Goal: Task Accomplishment & Management: Complete application form

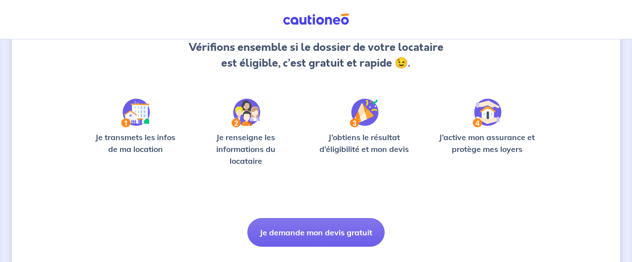
scroll to position [134, 0]
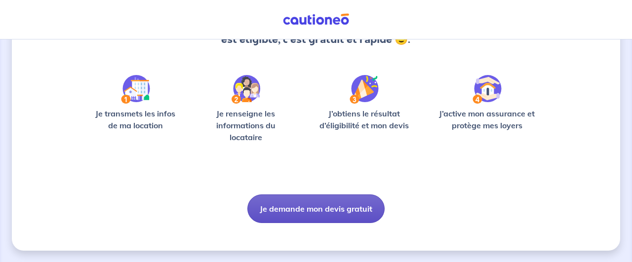
click at [325, 204] on button "Je demande mon devis gratuit" at bounding box center [315, 208] width 137 height 29
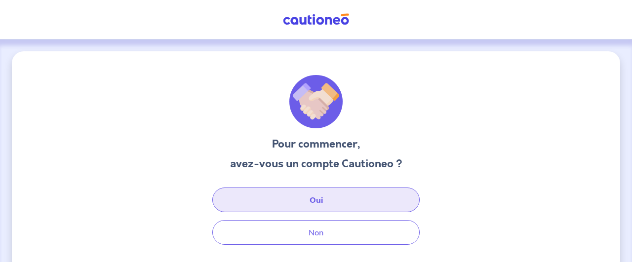
click at [329, 202] on button "Oui" at bounding box center [315, 200] width 207 height 25
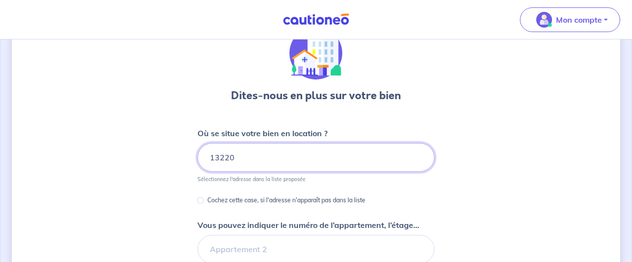
scroll to position [1, 0]
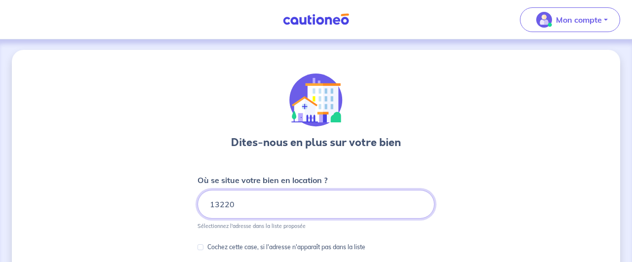
click at [270, 198] on input "13220" at bounding box center [315, 204] width 237 height 29
type input "1"
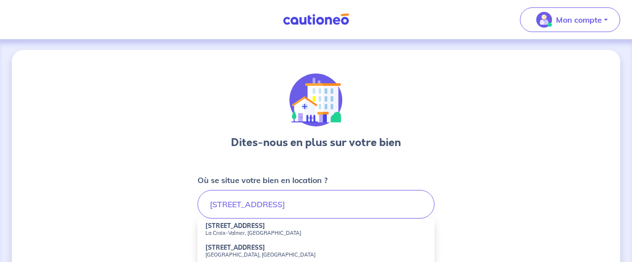
click at [253, 254] on small "[GEOGRAPHIC_DATA], [GEOGRAPHIC_DATA]" at bounding box center [315, 254] width 221 height 7
type input "[STREET_ADDRESS]"
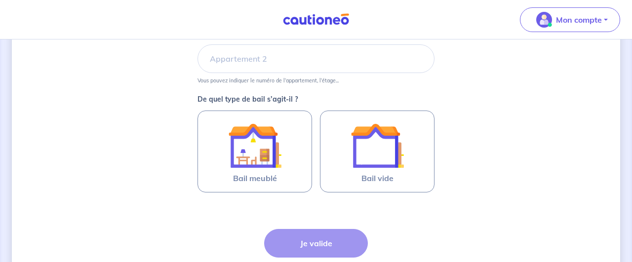
scroll to position [250, 0]
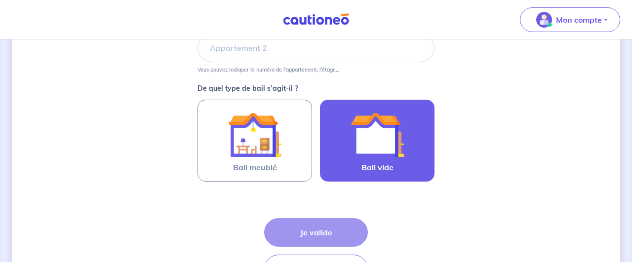
click at [399, 143] on img at bounding box center [376, 134] width 53 height 53
click at [0, 0] on input "Bail vide" at bounding box center [0, 0] width 0 height 0
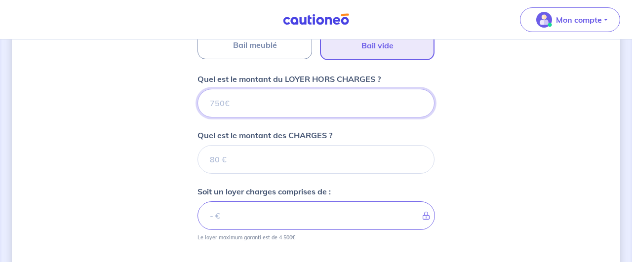
scroll to position [357, 0]
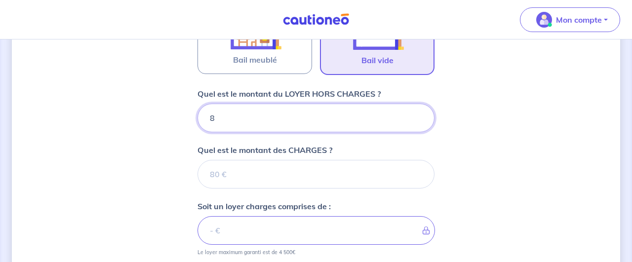
type input "83"
type input "830"
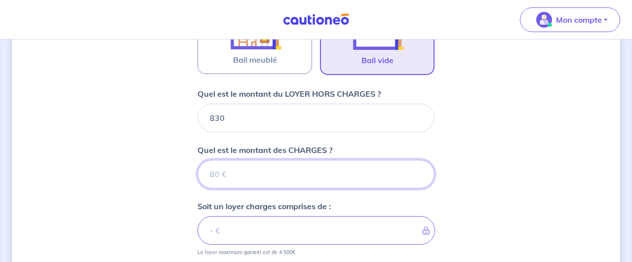
click at [230, 165] on input "Quel est le montant des CHARGES ?" at bounding box center [315, 174] width 237 height 29
type input "6"
type input "836"
type input "60"
type input "890"
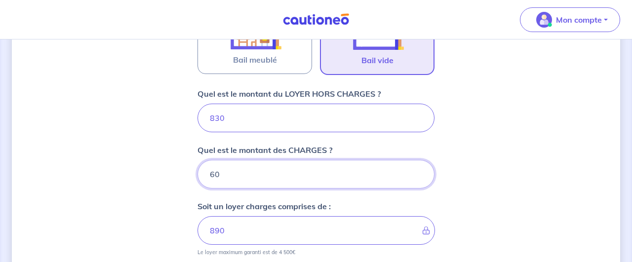
scroll to position [563, 0]
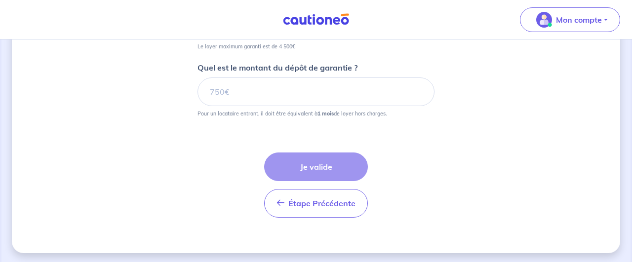
type input "60"
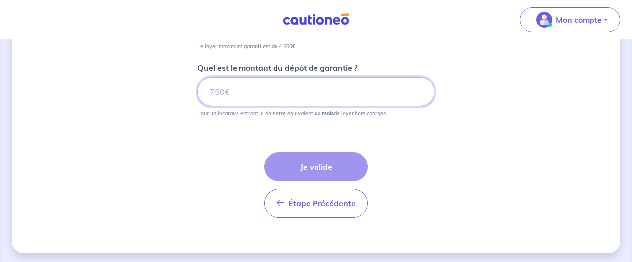
click at [317, 99] on input "Quel est le montant du dépôt de garantie ?" at bounding box center [315, 91] width 237 height 29
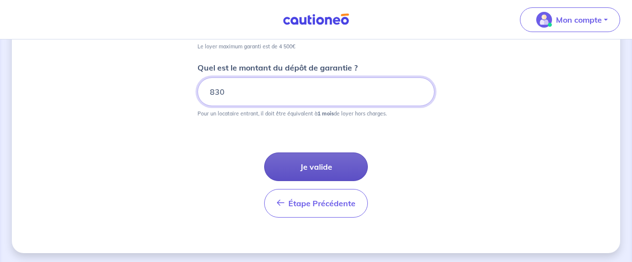
type input "830"
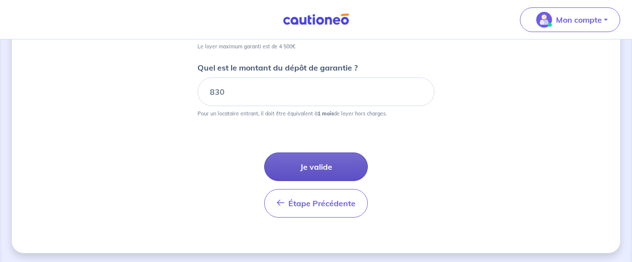
click at [321, 162] on button "Je valide" at bounding box center [316, 167] width 104 height 29
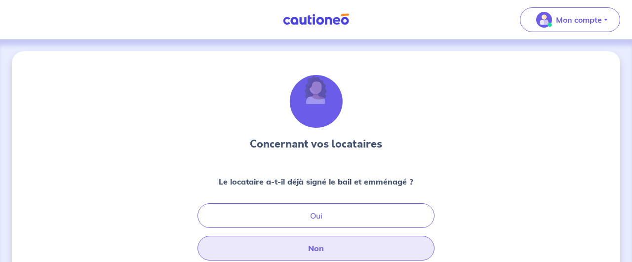
click at [351, 248] on button "Non" at bounding box center [315, 248] width 237 height 25
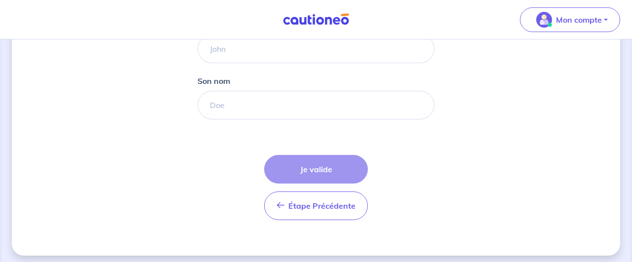
scroll to position [252, 0]
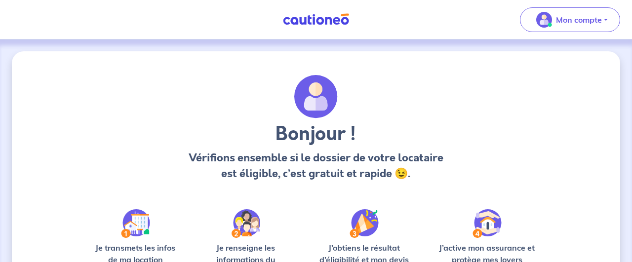
scroll to position [134, 0]
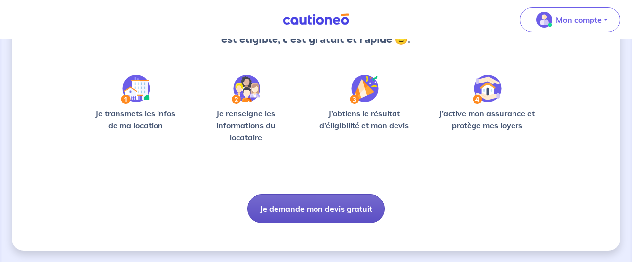
click at [333, 205] on button "Je demande mon devis gratuit" at bounding box center [315, 208] width 137 height 29
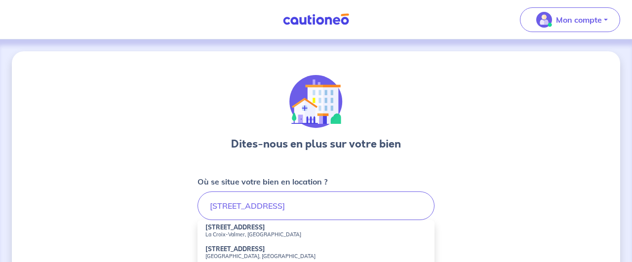
click at [267, 253] on small "[GEOGRAPHIC_DATA], [GEOGRAPHIC_DATA]" at bounding box center [315, 256] width 221 height 7
type input "[STREET_ADDRESS]"
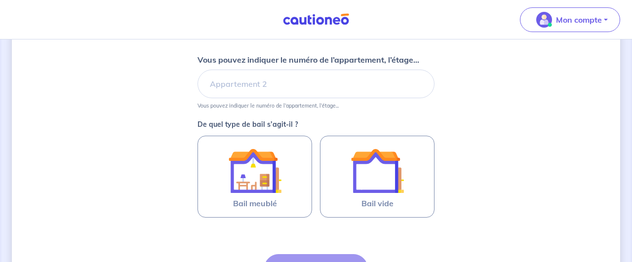
scroll to position [245, 0]
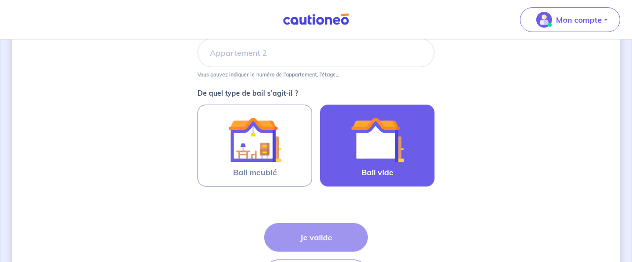
click at [395, 148] on img at bounding box center [376, 139] width 53 height 53
click at [0, 0] on input "Bail vide" at bounding box center [0, 0] width 0 height 0
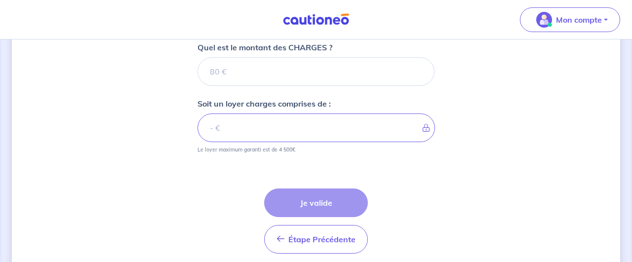
scroll to position [255, 0]
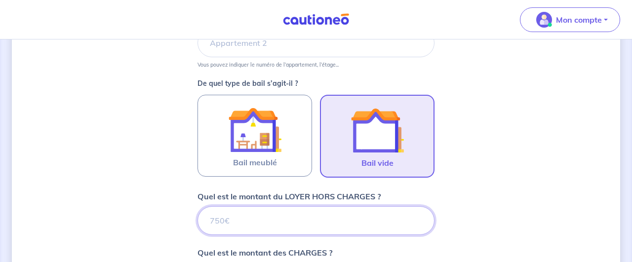
type input "8"
type input "830"
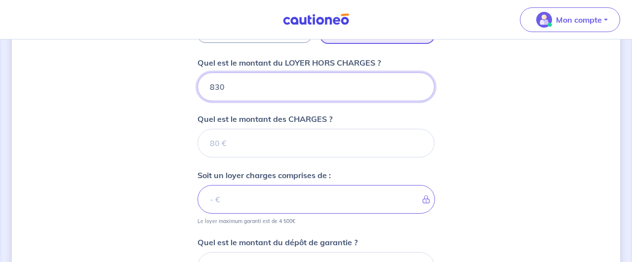
scroll to position [399, 0]
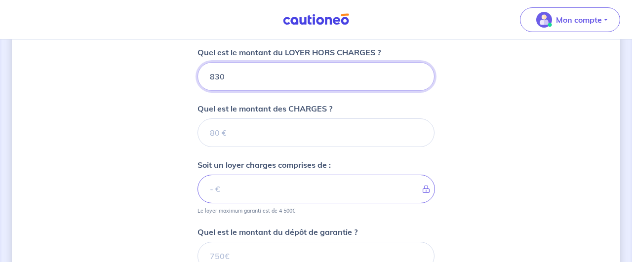
type input "830"
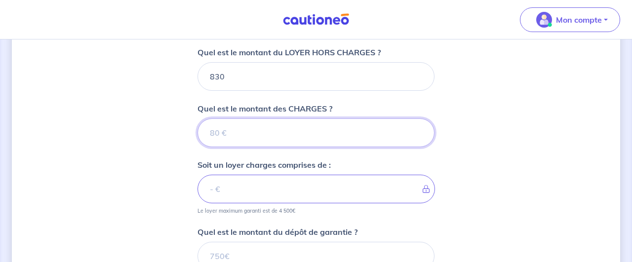
click at [220, 136] on input "Quel est le montant des CHARGES ?" at bounding box center [315, 132] width 237 height 29
type input "60"
type input "890"
type input "60"
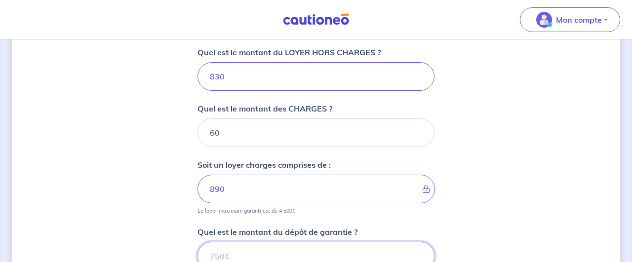
click at [279, 257] on input "Quel est le montant du dépôt de garantie ?" at bounding box center [315, 256] width 237 height 29
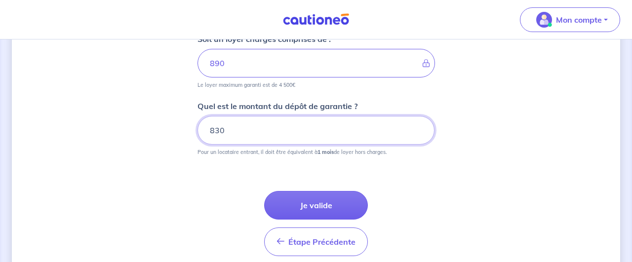
scroll to position [563, 0]
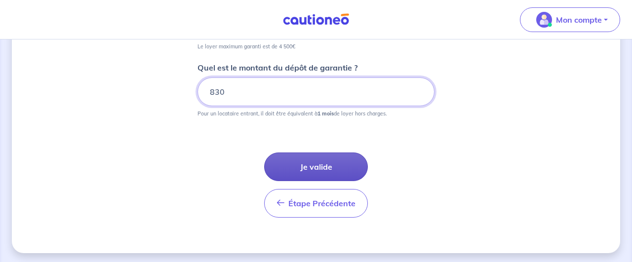
type input "830"
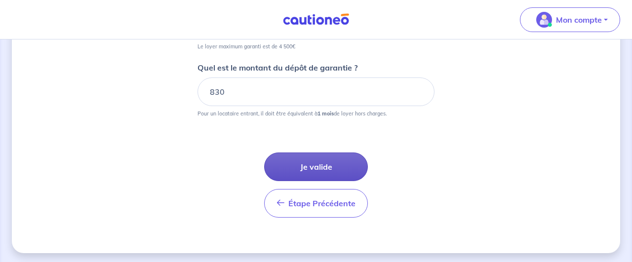
click at [330, 164] on button "Je valide" at bounding box center [316, 167] width 104 height 29
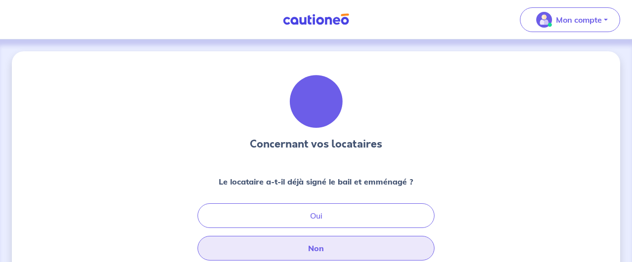
click at [330, 244] on button "Non" at bounding box center [315, 248] width 237 height 25
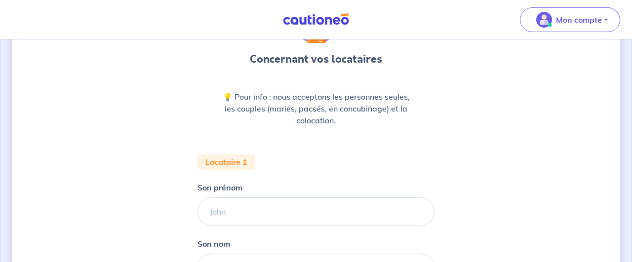
scroll to position [39, 0]
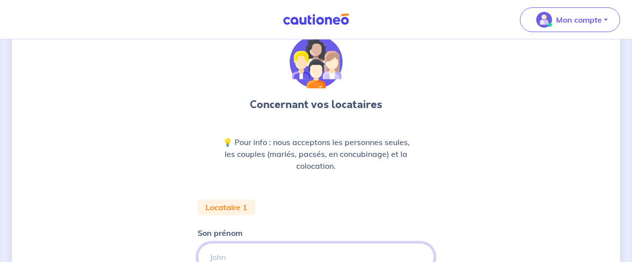
click at [312, 258] on input "Son prénom" at bounding box center [315, 257] width 237 height 29
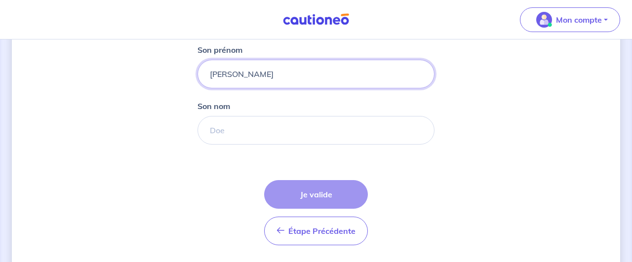
scroll to position [245, 0]
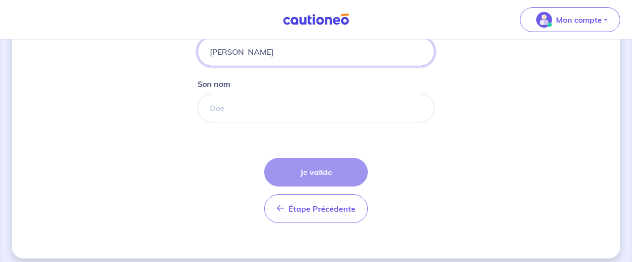
type input "[PERSON_NAME]"
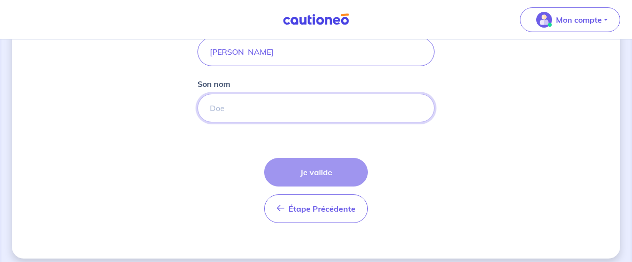
click at [274, 114] on input "Son nom" at bounding box center [315, 108] width 237 height 29
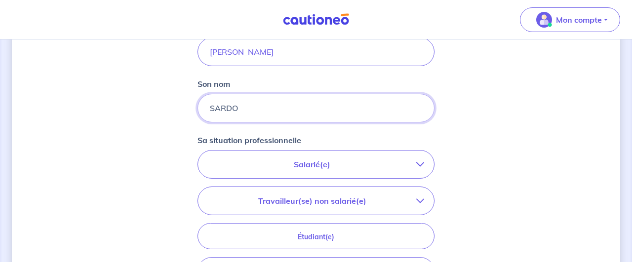
type input "SARDO"
click at [424, 165] on icon "button" at bounding box center [420, 164] width 8 height 8
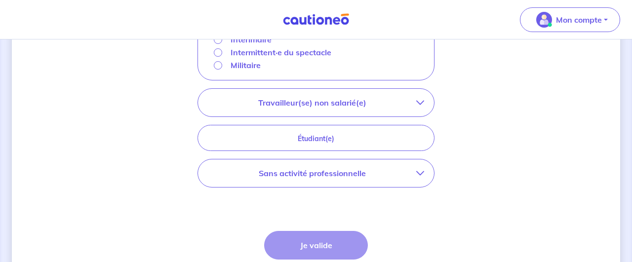
scroll to position [450, 0]
click at [420, 101] on icon "button" at bounding box center [420, 102] width 8 height 8
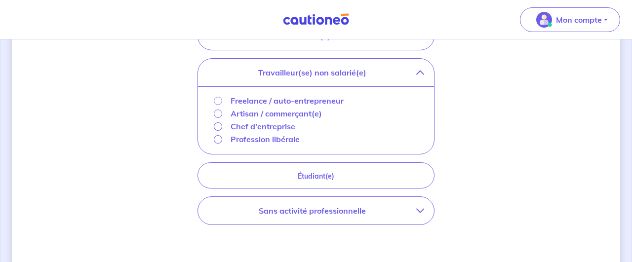
scroll to position [372, 0]
click at [216, 128] on input "Chef d'entreprise" at bounding box center [218, 127] width 8 height 8
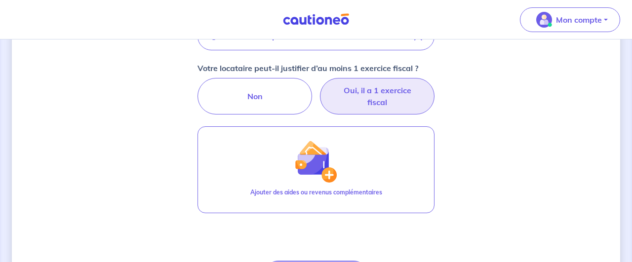
click at [376, 98] on label "Oui, il a 1 exercice fiscal" at bounding box center [377, 96] width 115 height 37
click at [319, 84] on input "Oui, il a 1 exercice fiscal" at bounding box center [316, 81] width 6 height 6
radio input "true"
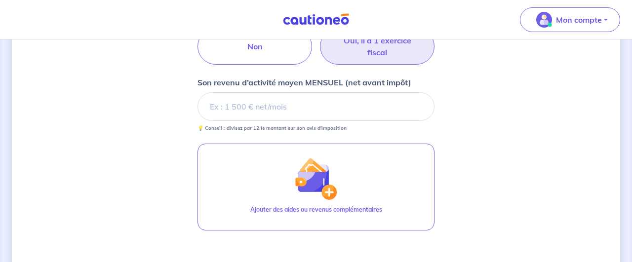
scroll to position [424, 0]
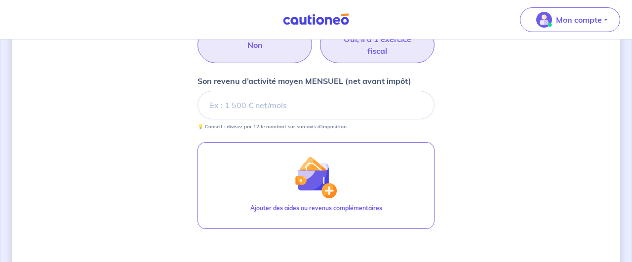
click at [270, 53] on label "Non" at bounding box center [254, 45] width 115 height 37
click at [313, 33] on input "Non" at bounding box center [316, 30] width 6 height 6
radio input "true"
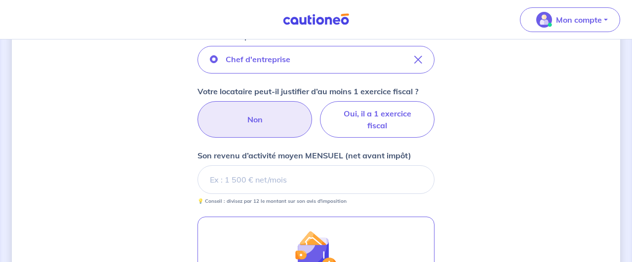
scroll to position [347, 0]
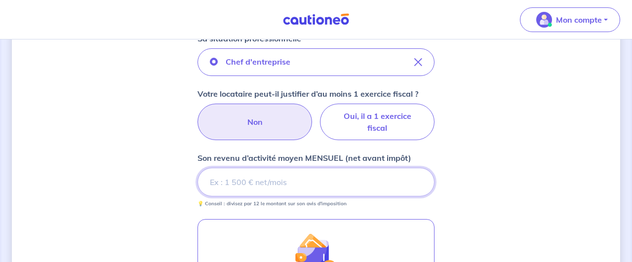
click at [330, 183] on input "Son revenu d’activité moyen MENSUEL (net avant impôt)" at bounding box center [315, 182] width 237 height 29
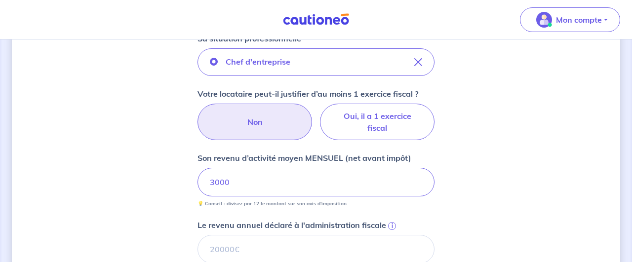
click at [490, 232] on div "Concernant vos locataires 💡 Pour info : nous acceptons les personnes seules, le…" at bounding box center [316, 116] width 608 height 823
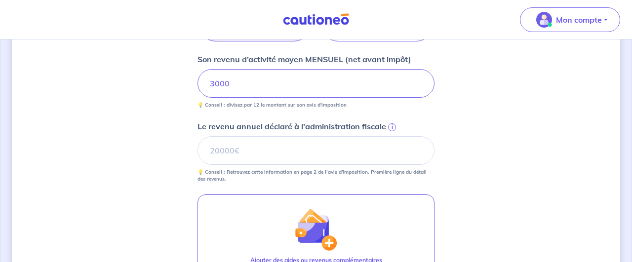
scroll to position [449, 0]
